Goal: Information Seeking & Learning: Learn about a topic

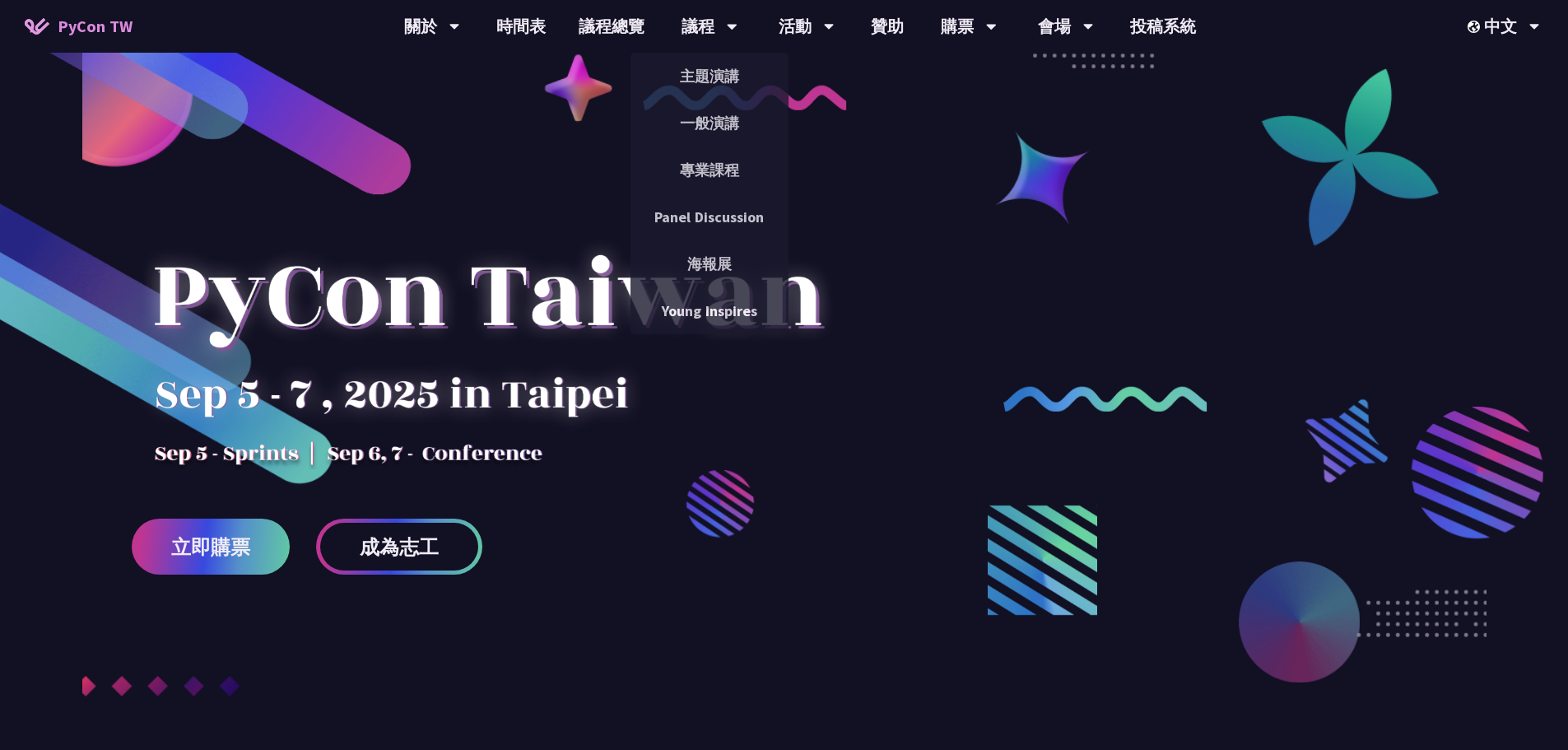
click at [711, 16] on div "議程" at bounding box center [709, 27] width 56 height 53
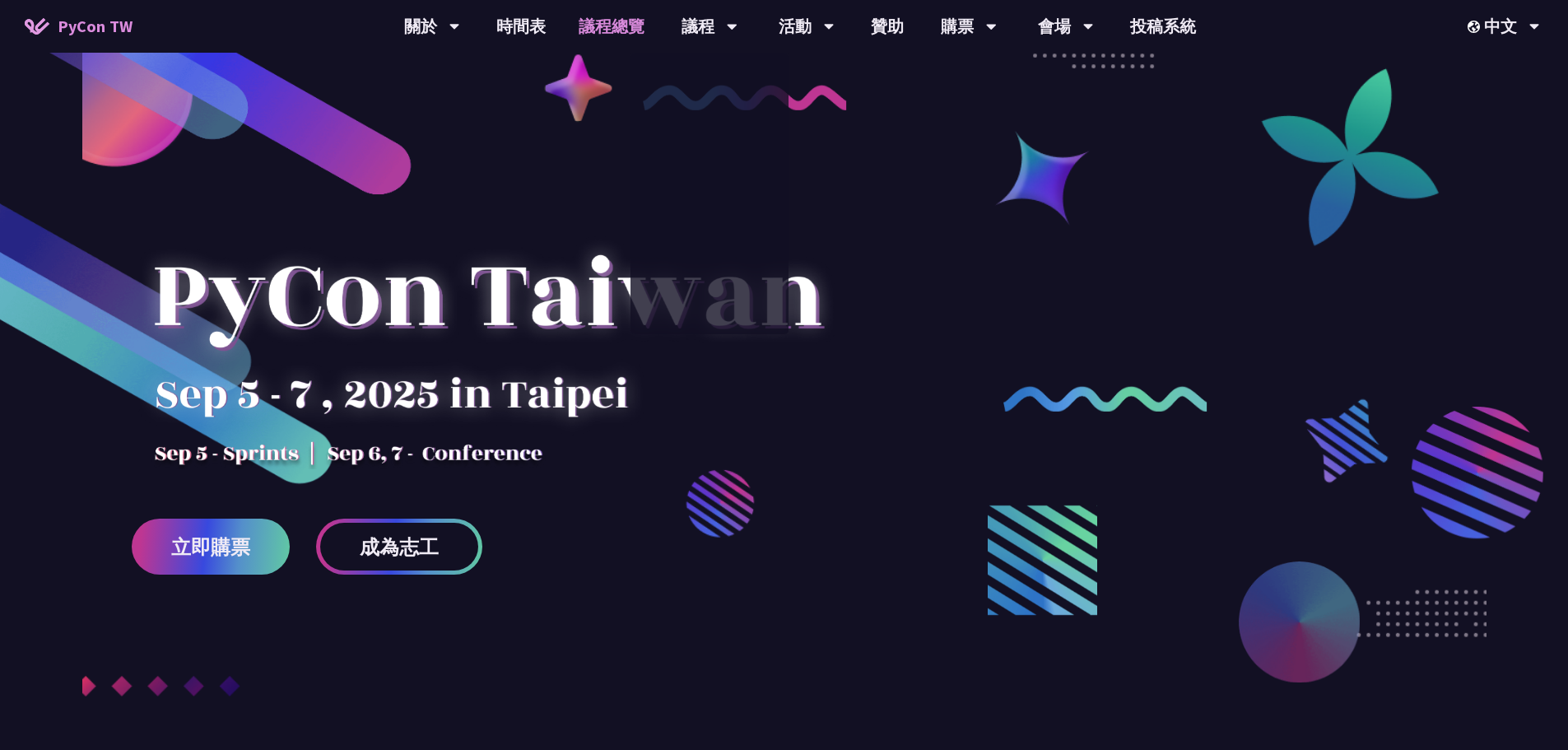
click at [603, 20] on link "議程總覽" at bounding box center [611, 27] width 99 height 53
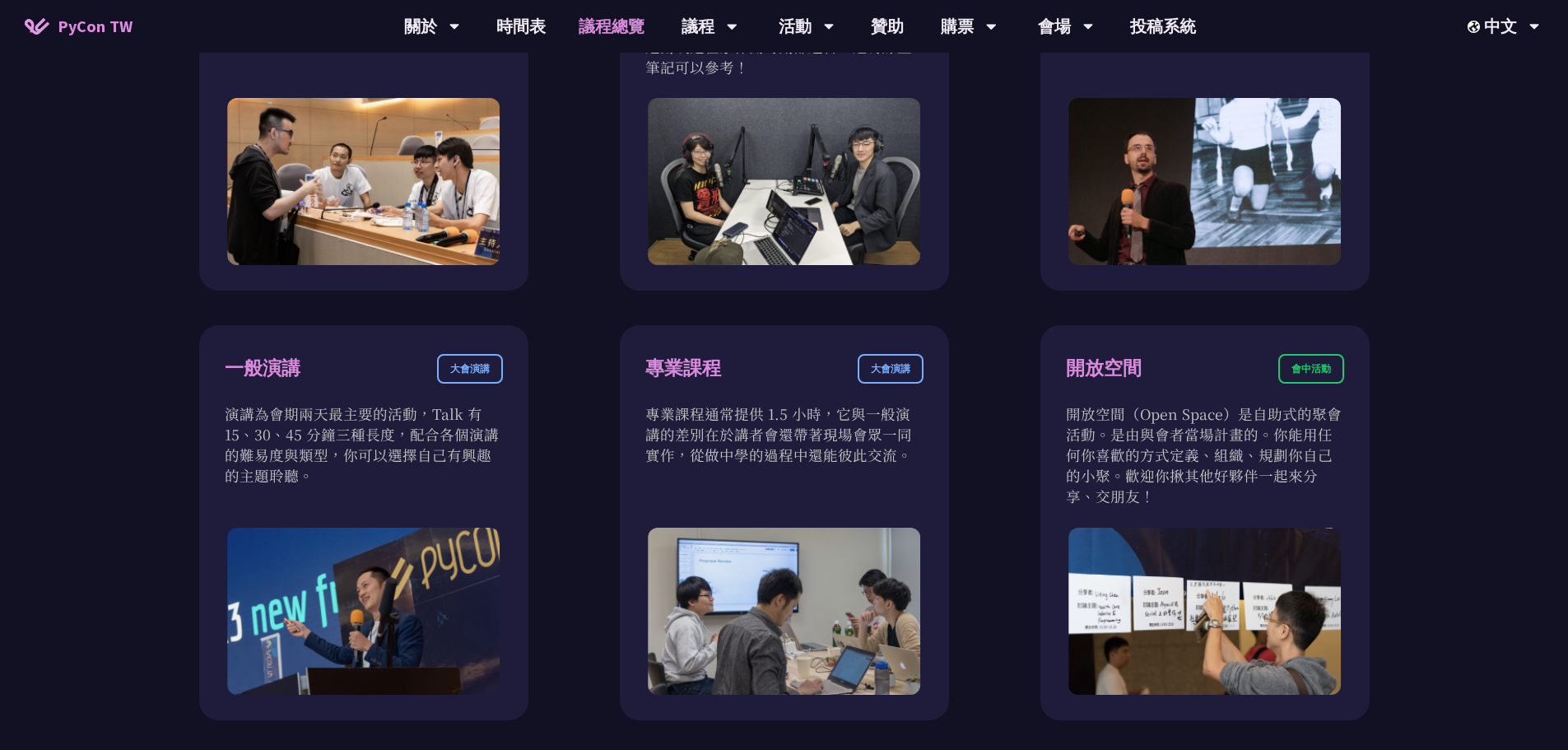
scroll to position [741, 0]
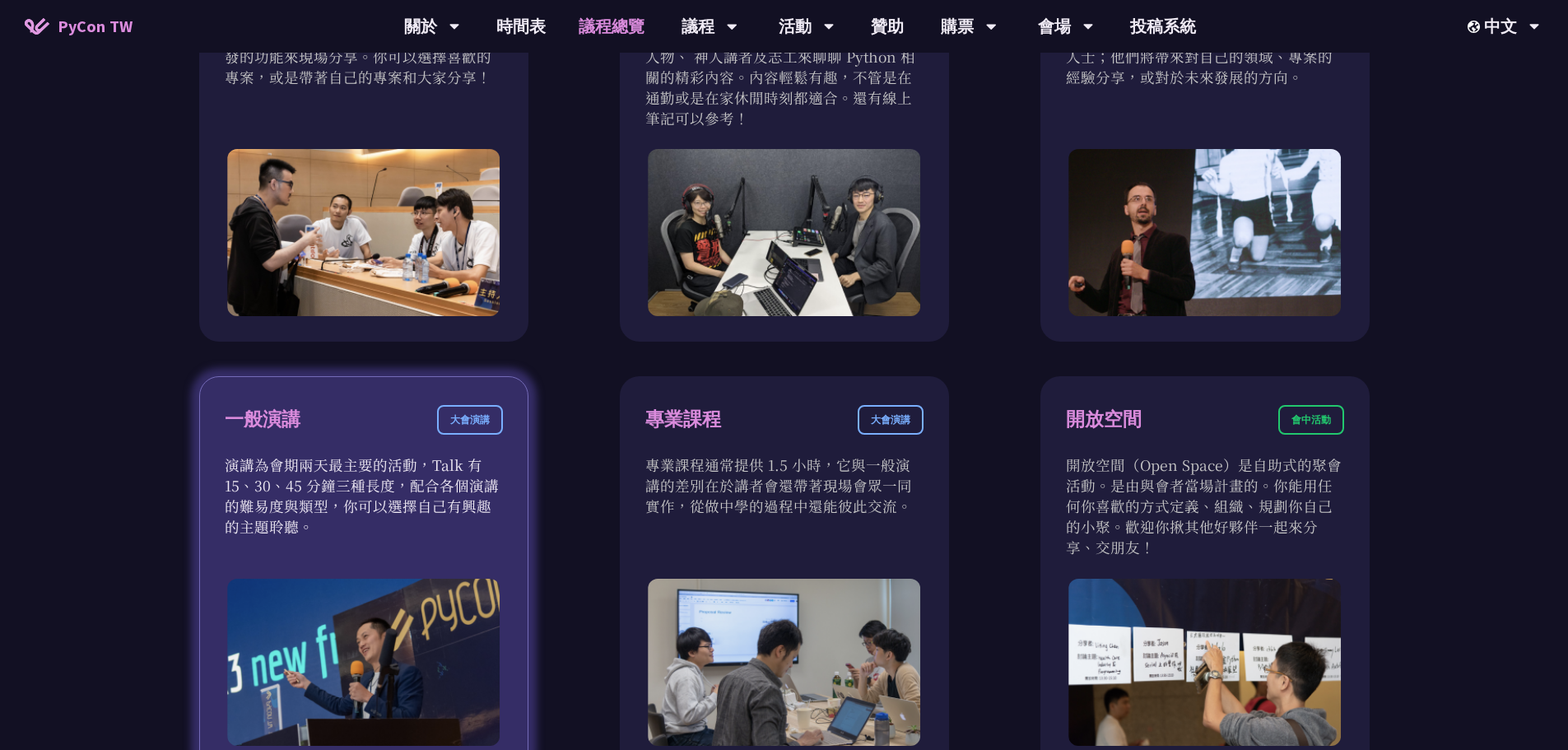
click at [323, 492] on p "演講為會期兩天最主要的活動，Talk 有 15、30、45 分鐘三種長度，配合各個演講的難易度與類型，你可以選擇自己有興趣的主題聆聽。" at bounding box center [364, 496] width 278 height 83
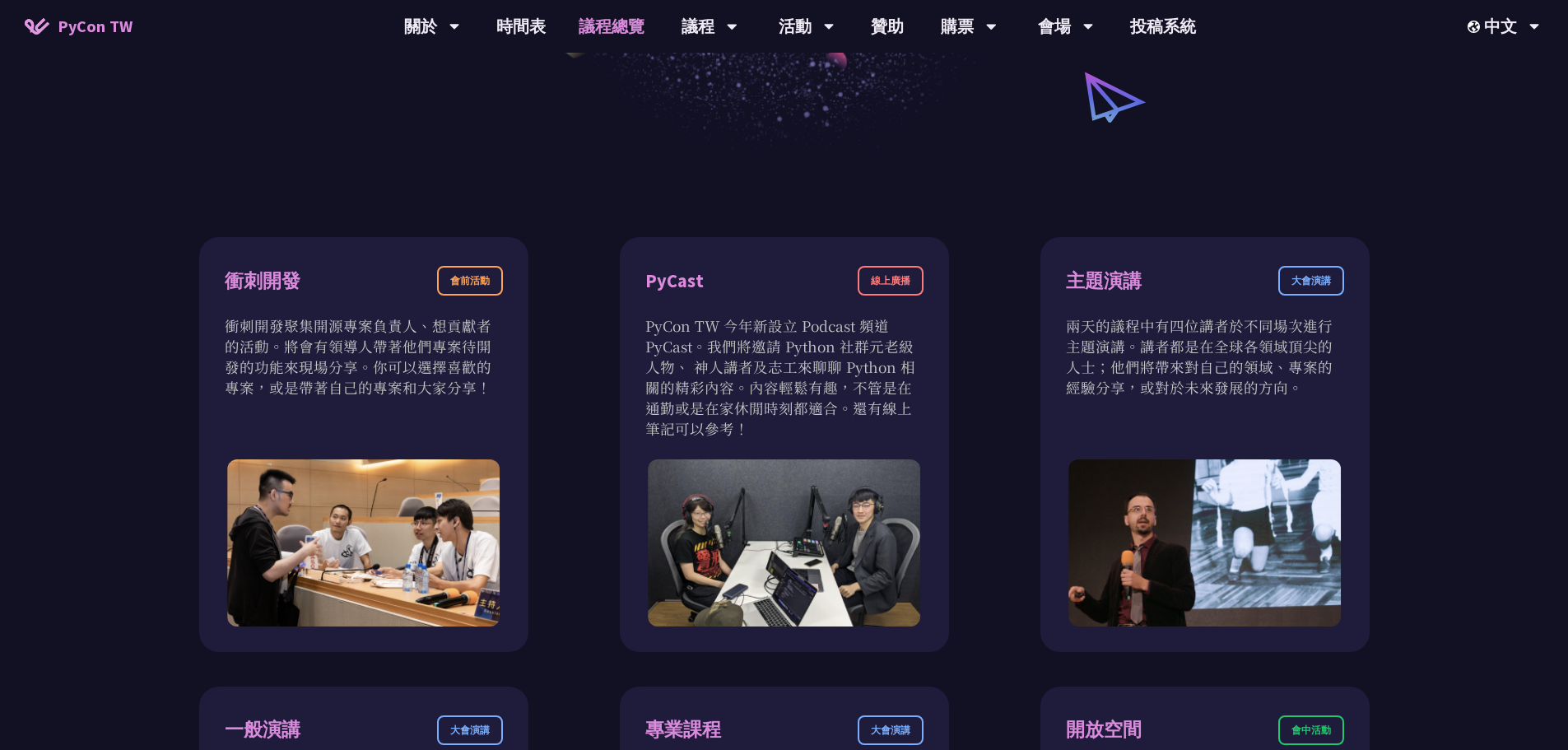
scroll to position [164, 0]
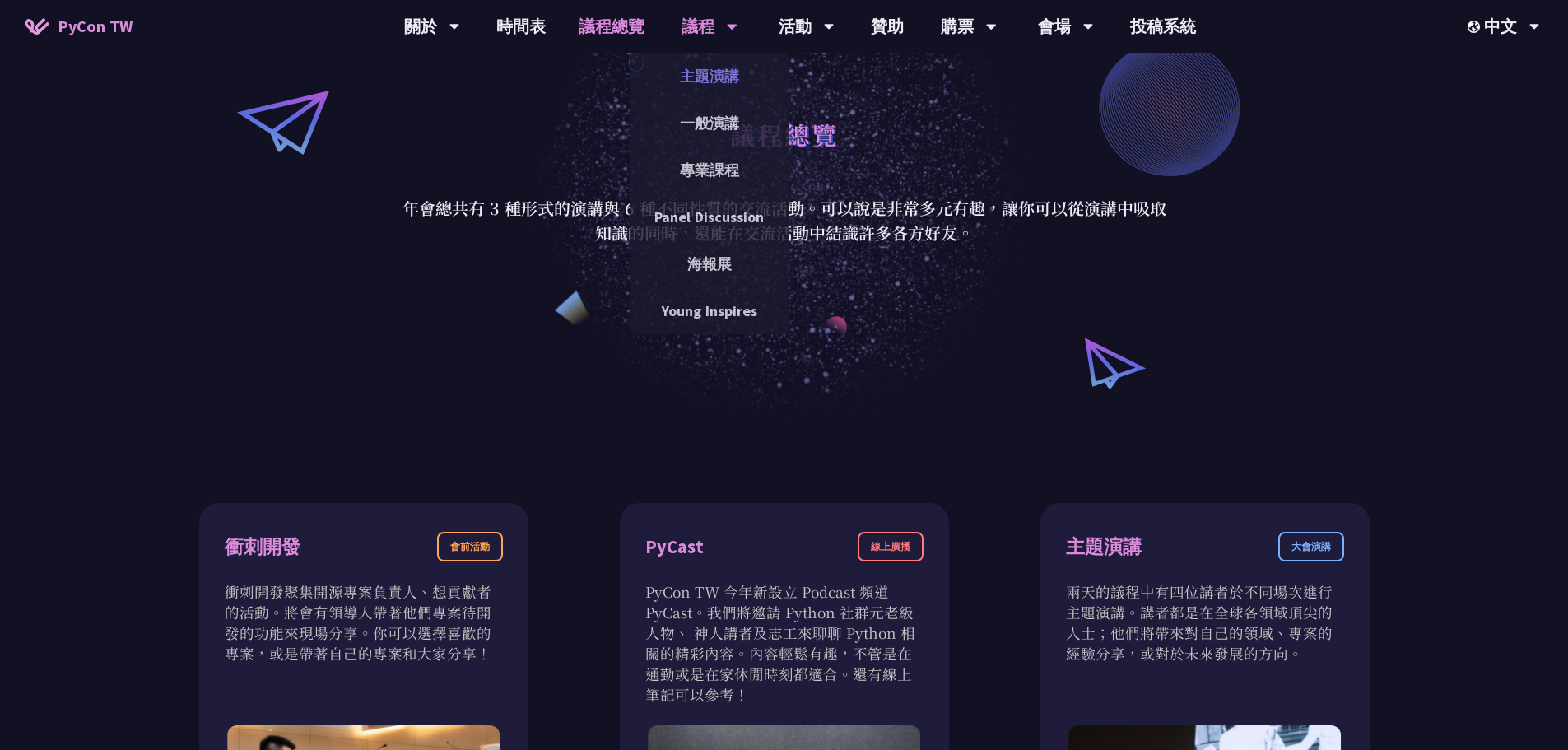
click at [711, 76] on link "主題演講" at bounding box center [709, 76] width 159 height 39
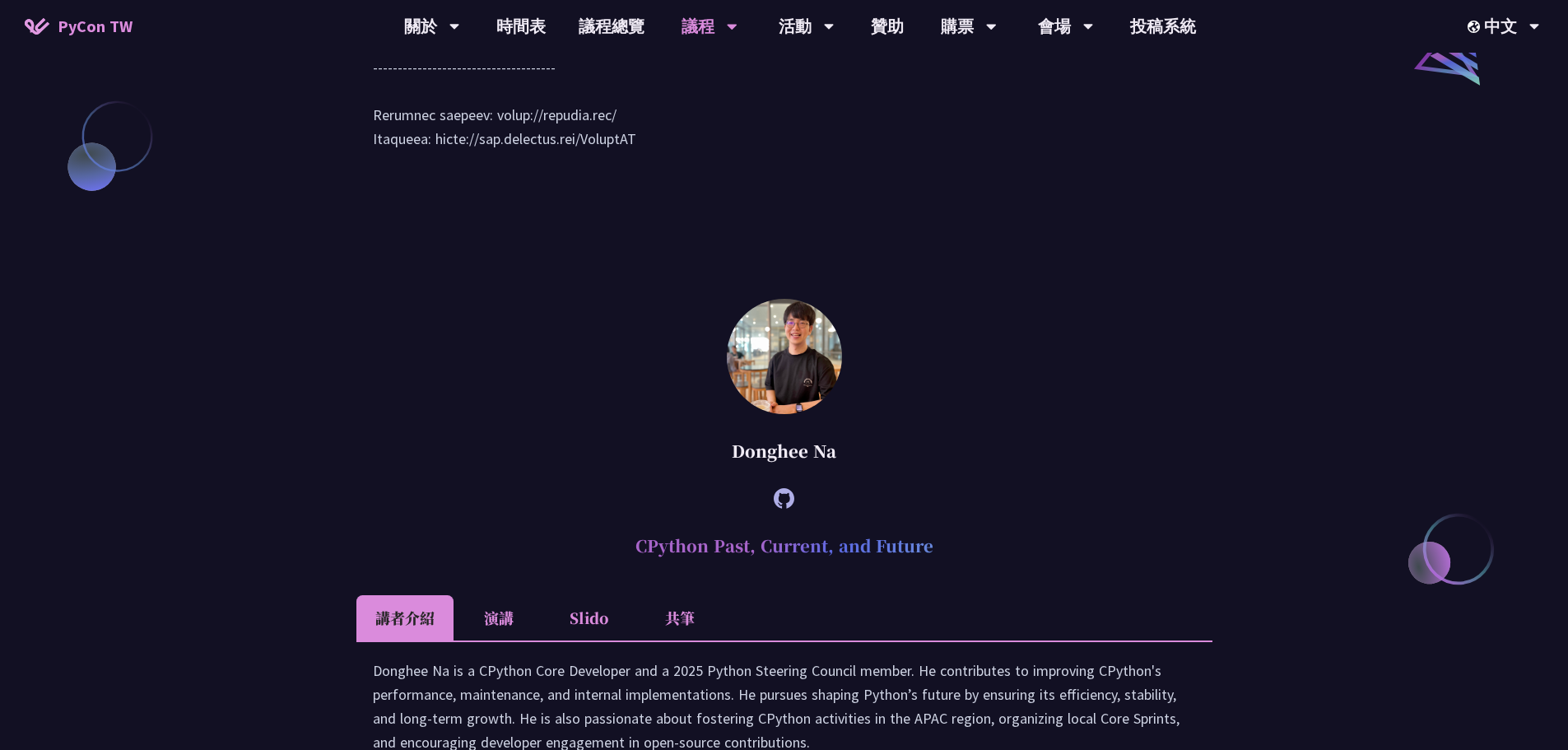
scroll to position [2141, 0]
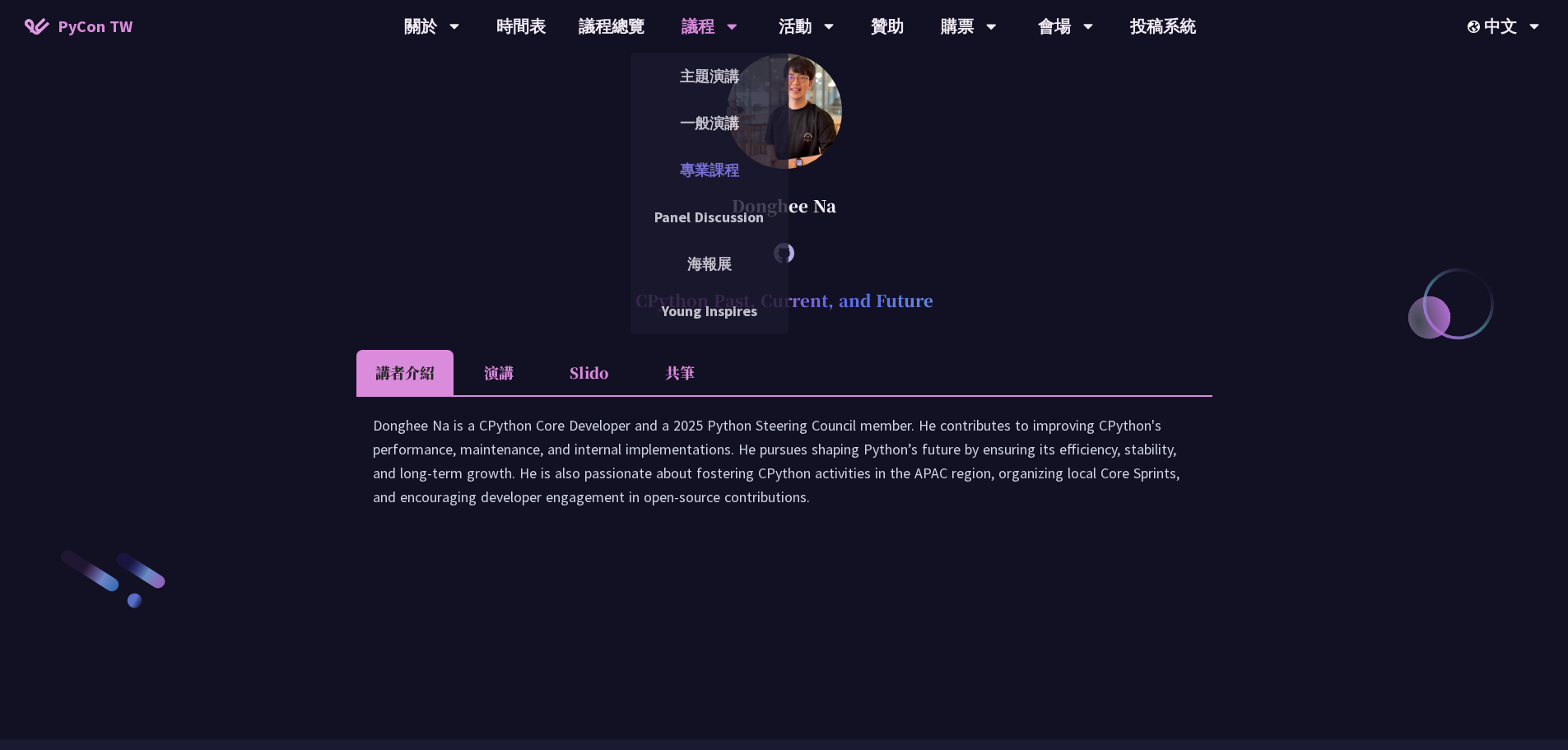
click at [694, 175] on link "專業課程" at bounding box center [709, 170] width 159 height 39
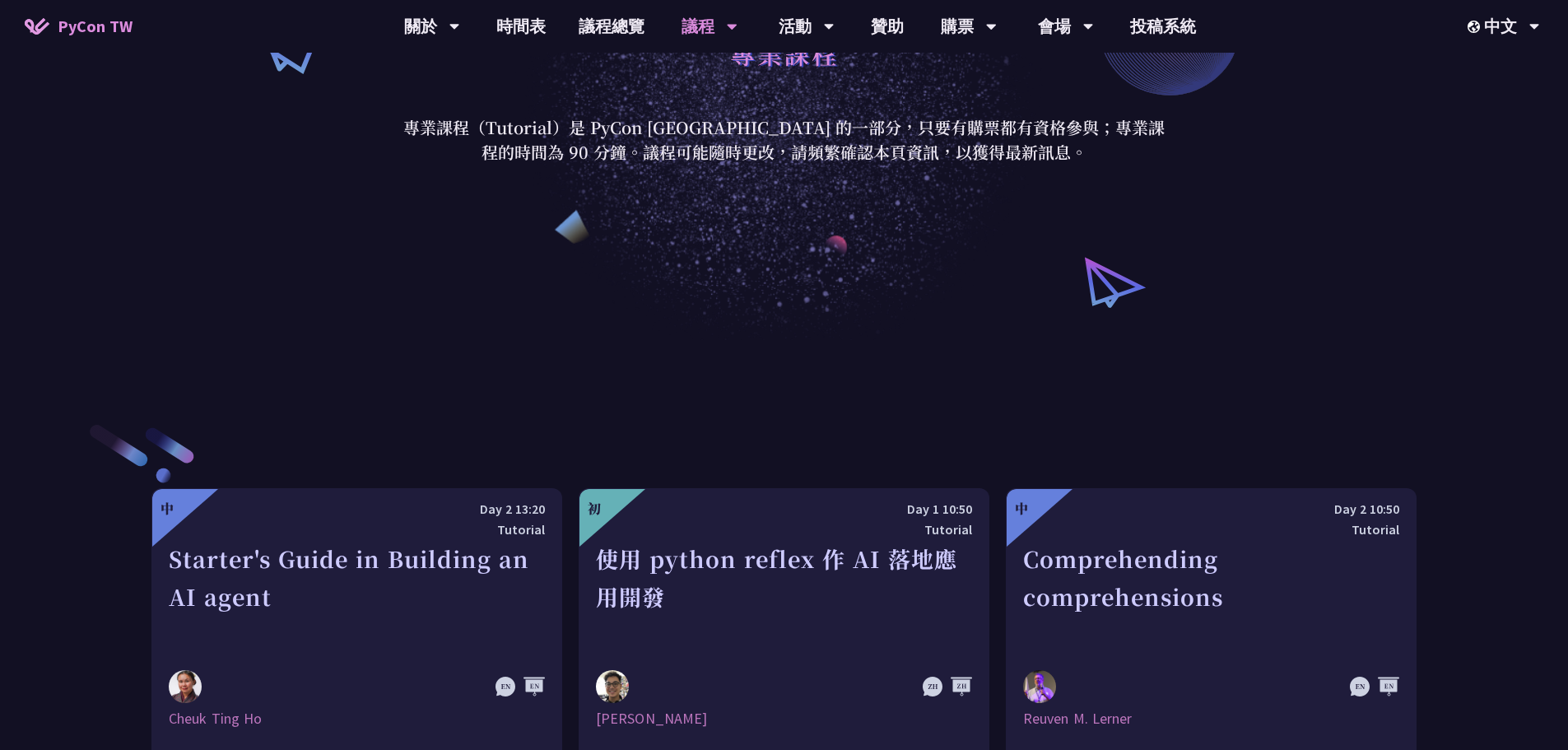
scroll to position [164, 0]
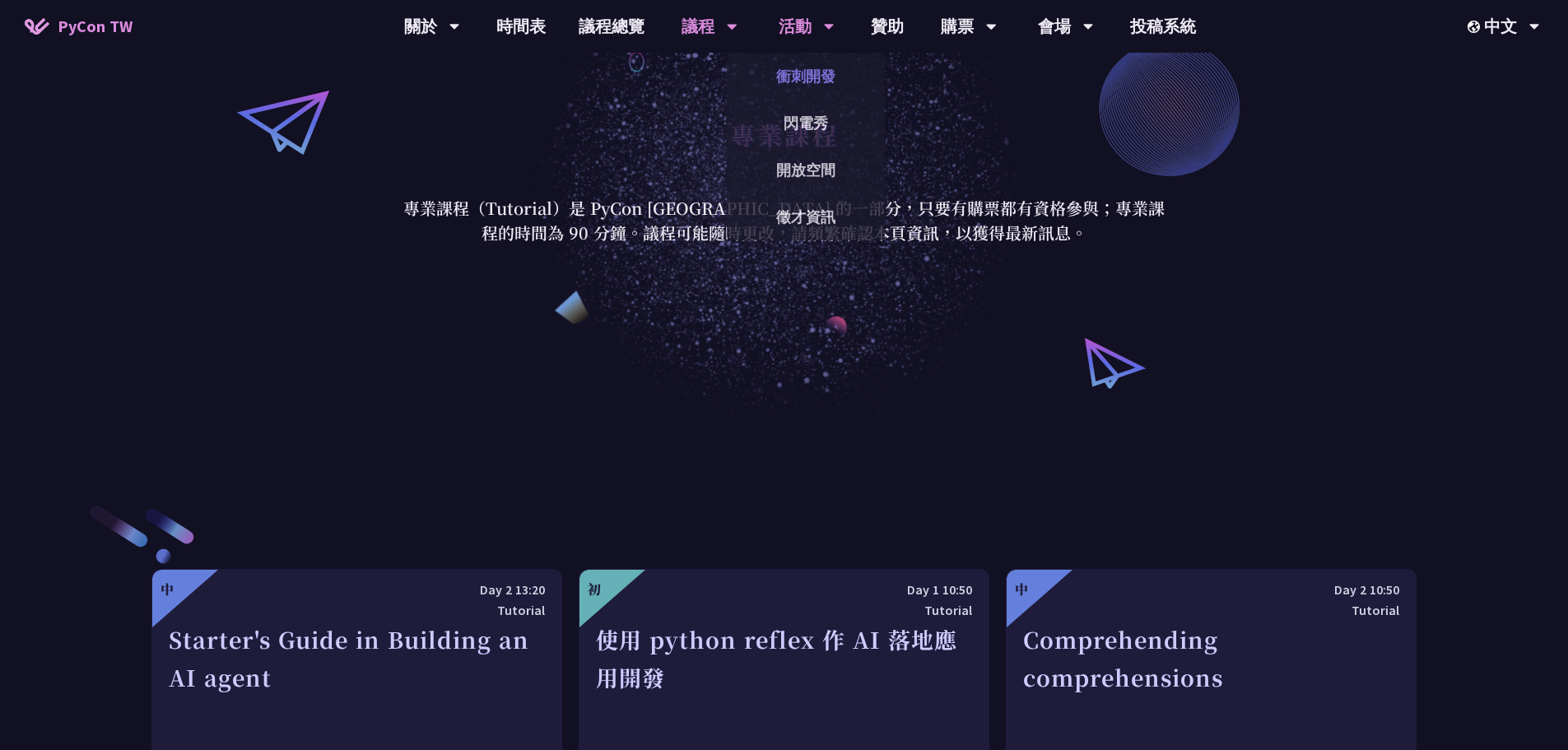
click at [808, 68] on link "衝刺開發" at bounding box center [806, 76] width 159 height 39
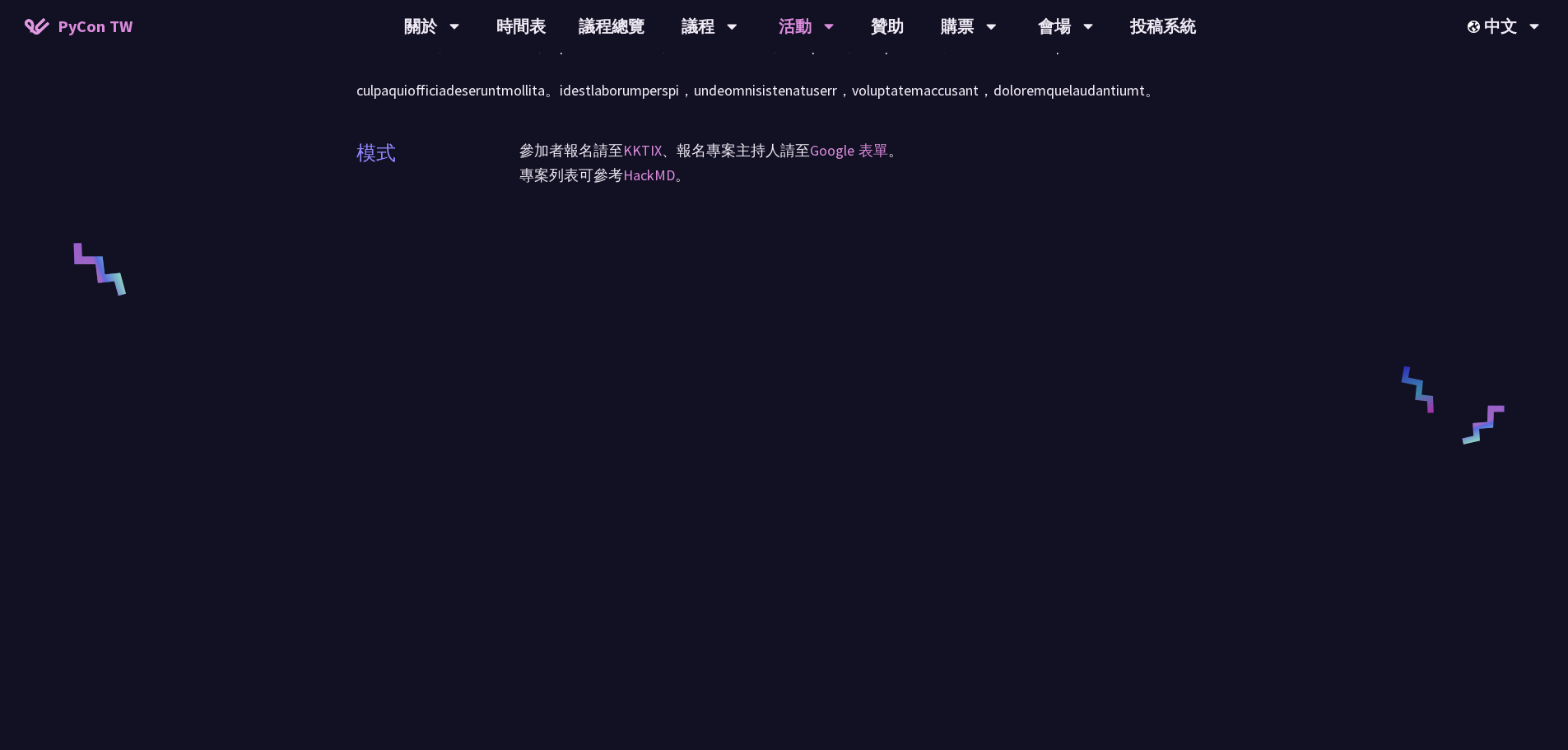
scroll to position [823, 0]
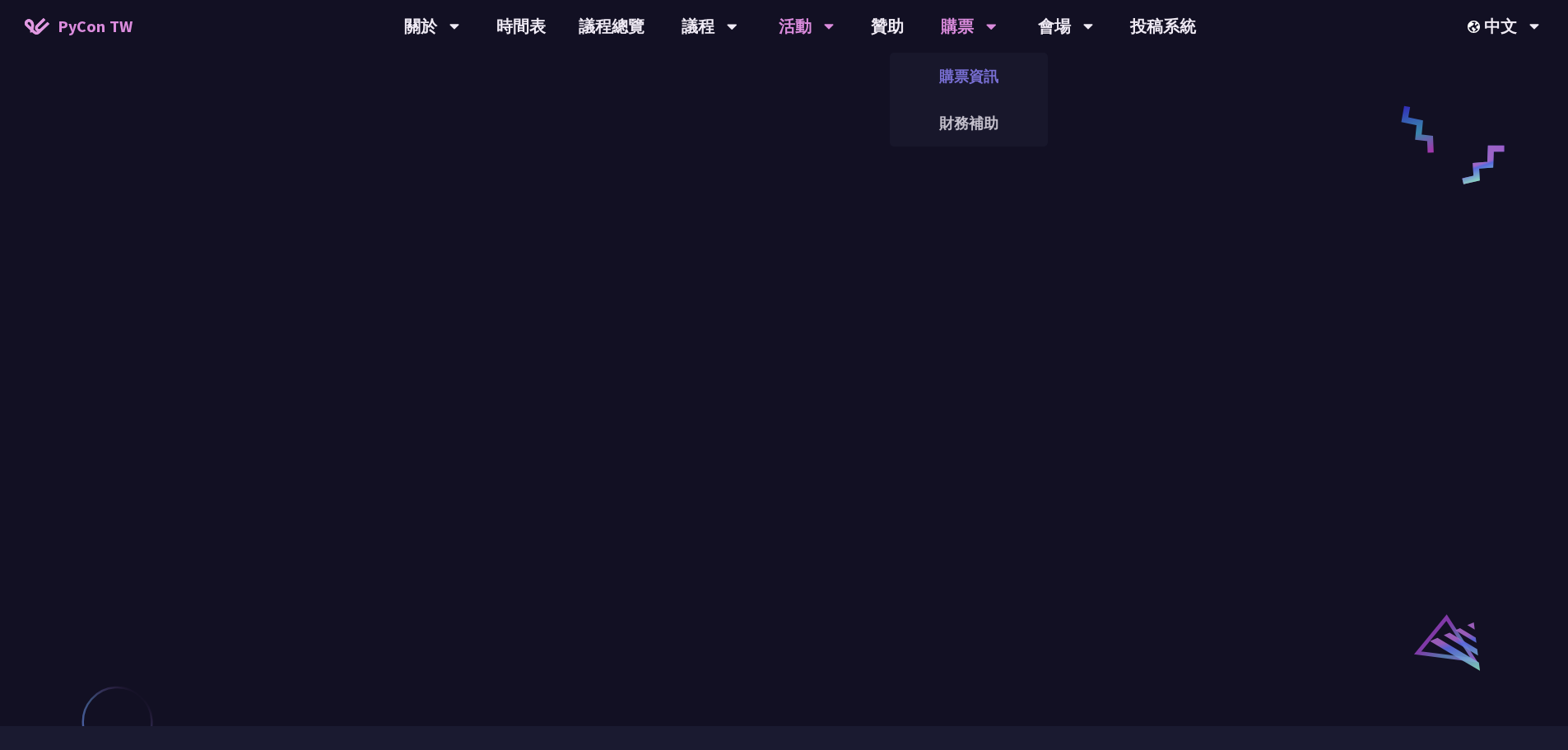
click at [974, 70] on link "購票資訊" at bounding box center [969, 76] width 159 height 39
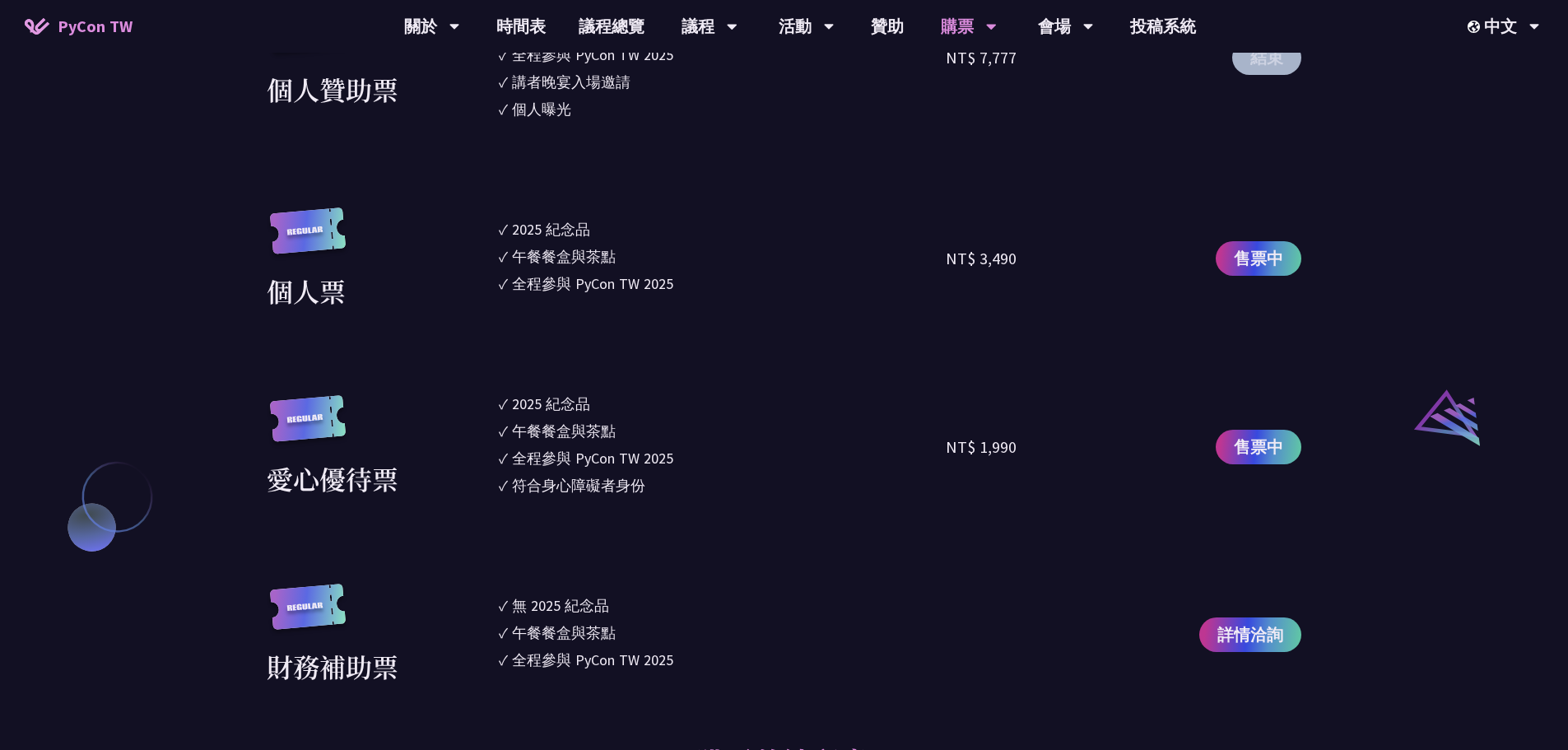
scroll to position [1565, 0]
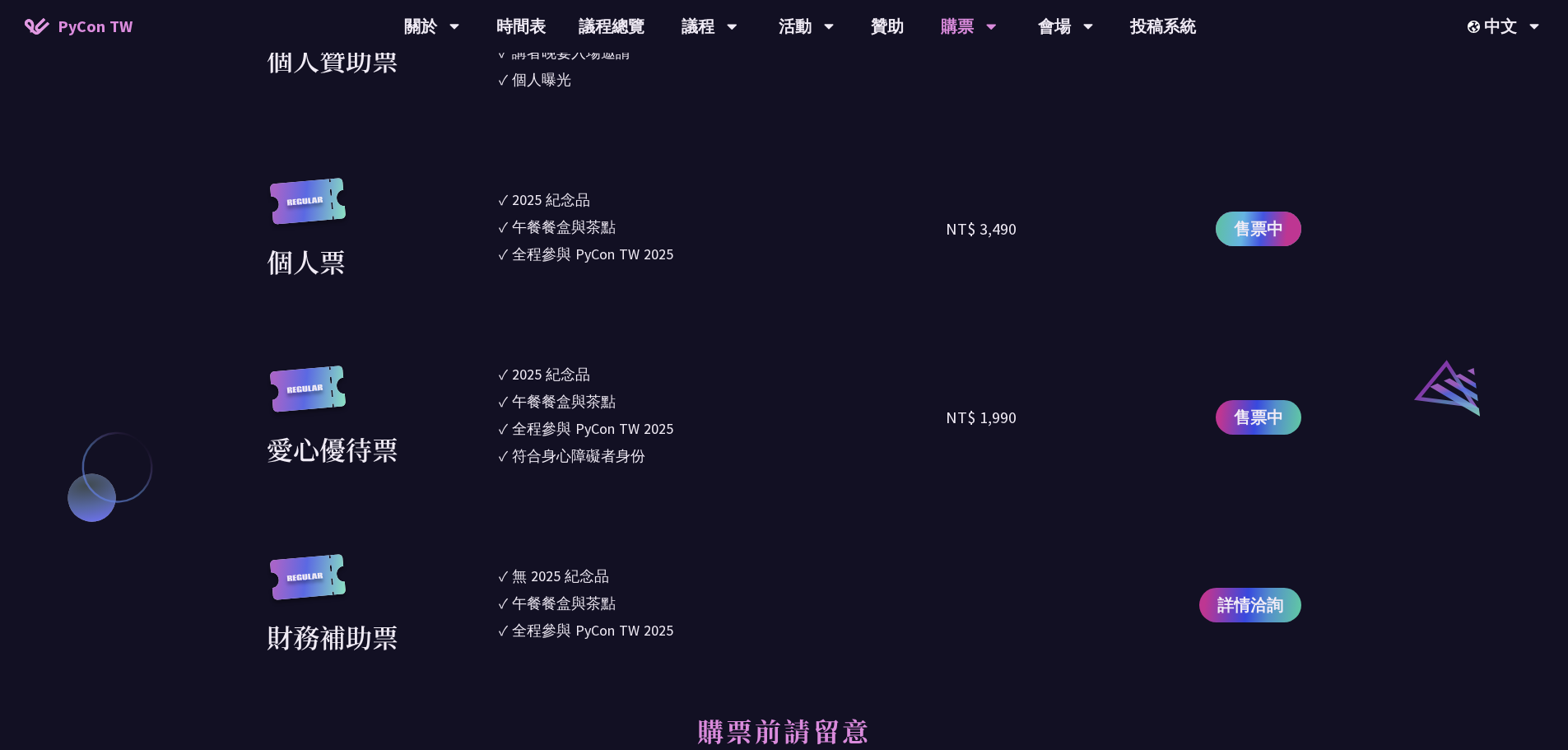
click at [1288, 229] on link "售票中" at bounding box center [1259, 229] width 85 height 34
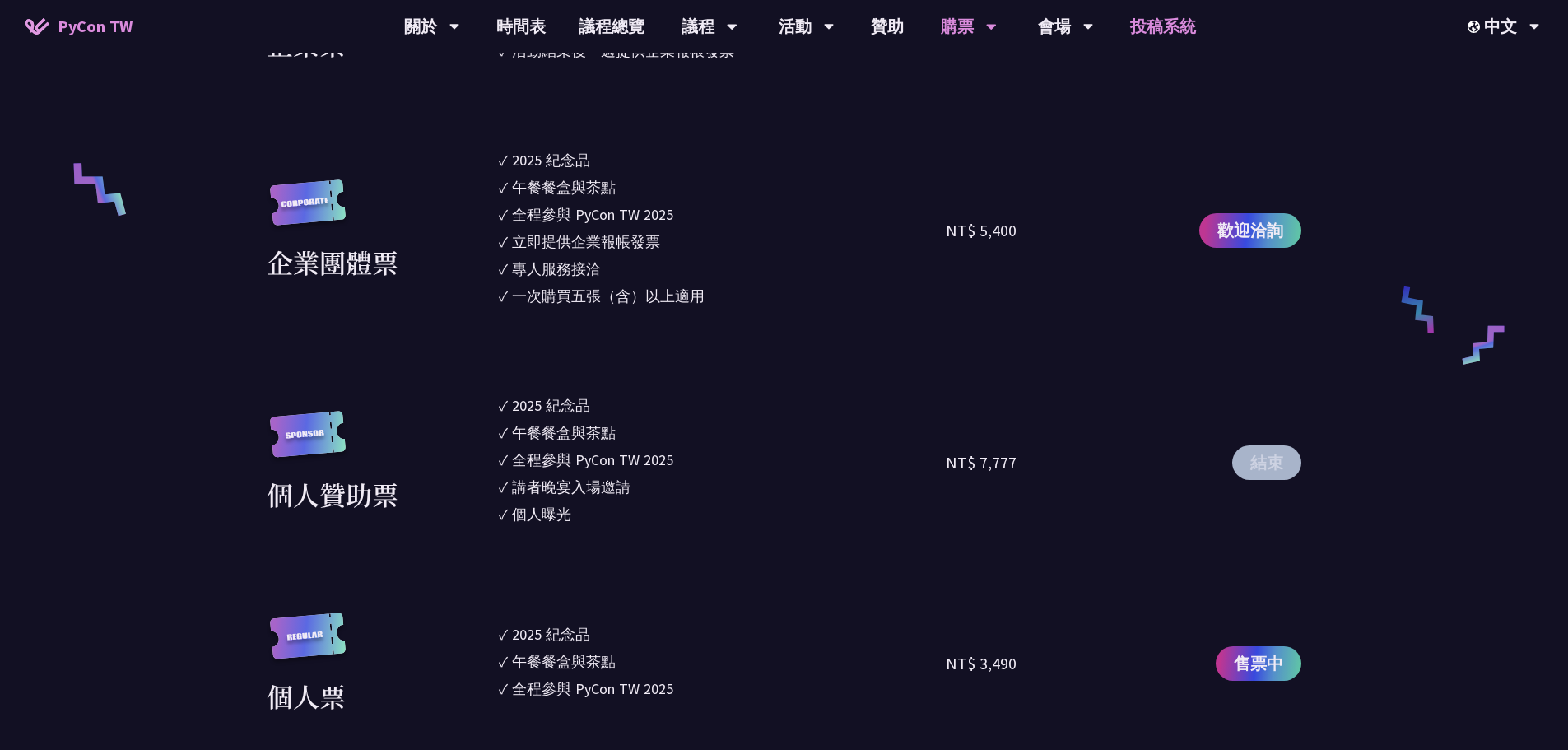
scroll to position [988, 0]
